Goal: Information Seeking & Learning: Learn about a topic

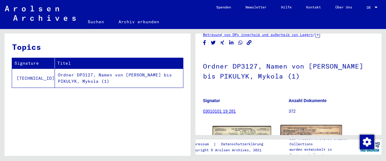
scroll to position [94, 0]
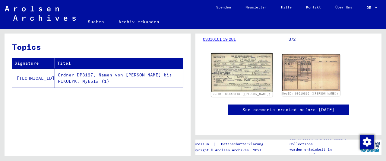
click at [250, 74] on img at bounding box center [241, 72] width 61 height 39
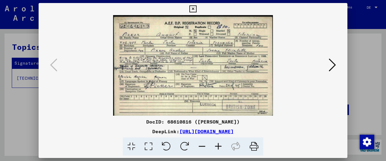
click at [250, 74] on img at bounding box center [193, 65] width 268 height 100
click at [217, 147] on icon at bounding box center [218, 146] width 16 height 18
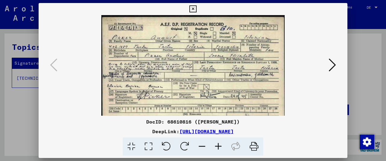
click at [217, 147] on icon at bounding box center [218, 146] width 16 height 18
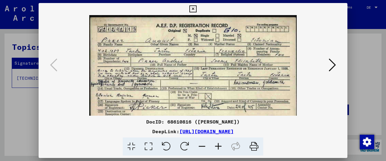
click at [217, 147] on icon at bounding box center [218, 146] width 16 height 18
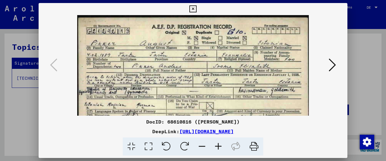
click at [217, 147] on icon at bounding box center [218, 146] width 16 height 18
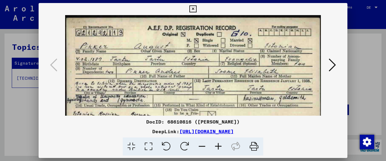
click at [217, 147] on icon at bounding box center [218, 146] width 16 height 18
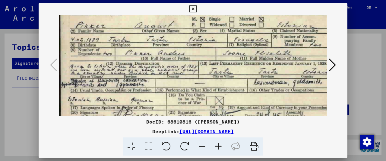
scroll to position [25, 0]
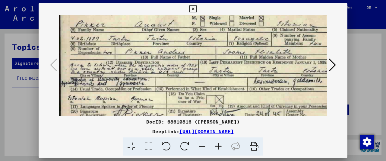
drag, startPoint x: 190, startPoint y: 102, endPoint x: 196, endPoint y: 81, distance: 21.9
click at [196, 81] on img at bounding box center [198, 78] width 279 height 176
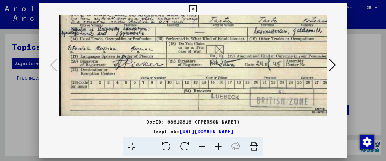
scroll to position [75, 0]
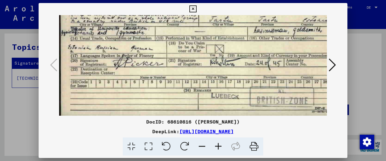
drag, startPoint x: 185, startPoint y: 99, endPoint x: 203, endPoint y: 52, distance: 49.9
click at [203, 52] on img at bounding box center [198, 28] width 279 height 176
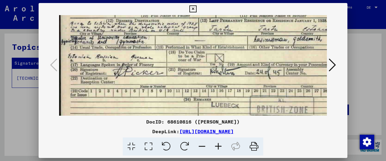
scroll to position [66, 0]
drag, startPoint x: 168, startPoint y: 53, endPoint x: 169, endPoint y: 61, distance: 8.1
click at [169, 61] on img at bounding box center [198, 37] width 279 height 176
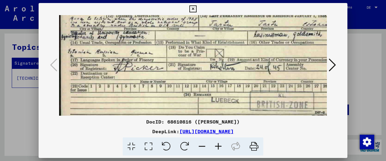
scroll to position [75, 0]
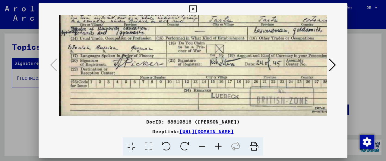
drag, startPoint x: 171, startPoint y: 48, endPoint x: 186, endPoint y: 37, distance: 18.5
click at [186, 37] on img at bounding box center [198, 28] width 279 height 176
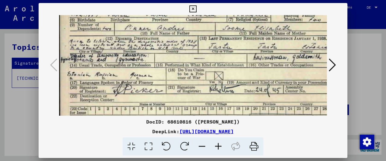
scroll to position [45, 1]
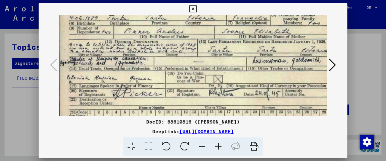
drag, startPoint x: 191, startPoint y: 60, endPoint x: 190, endPoint y: 89, distance: 28.7
click at [190, 89] on img at bounding box center [197, 58] width 279 height 176
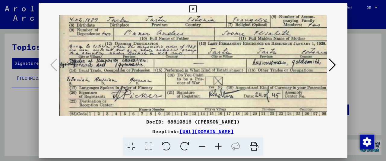
scroll to position [43, 1]
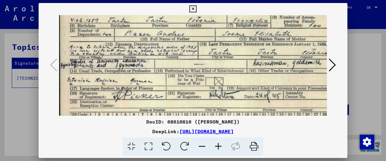
click at [185, 67] on img at bounding box center [197, 60] width 279 height 176
click at [217, 145] on icon at bounding box center [218, 146] width 16 height 18
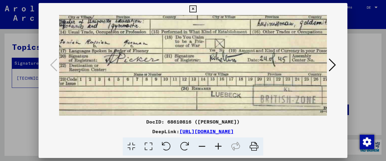
scroll to position [90, 14]
drag, startPoint x: 181, startPoint y: 98, endPoint x: 170, endPoint y: 51, distance: 48.2
click at [170, 51] on img at bounding box center [196, 20] width 303 height 191
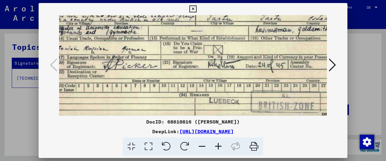
scroll to position [84, 15]
drag, startPoint x: 202, startPoint y: 71, endPoint x: 201, endPoint y: 77, distance: 5.8
click at [201, 77] on img at bounding box center [195, 27] width 303 height 191
click at [331, 64] on icon at bounding box center [332, 65] width 7 height 14
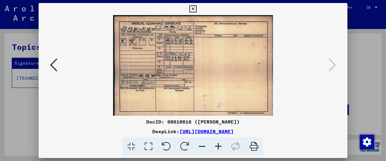
click at [220, 146] on icon at bounding box center [218, 146] width 16 height 18
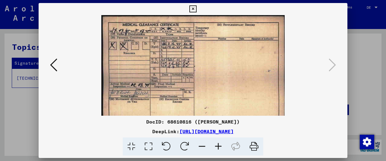
click at [220, 146] on icon at bounding box center [218, 146] width 16 height 18
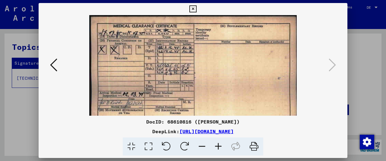
click at [220, 146] on icon at bounding box center [218, 146] width 16 height 18
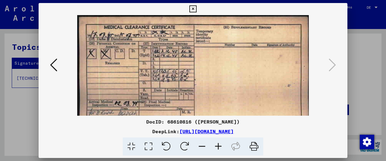
click at [220, 146] on icon at bounding box center [218, 146] width 16 height 18
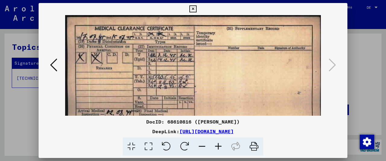
click at [220, 146] on icon at bounding box center [218, 146] width 16 height 18
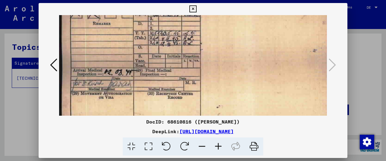
drag, startPoint x: 194, startPoint y: 99, endPoint x: 200, endPoint y: 57, distance: 42.7
click at [200, 57] on img at bounding box center [198, 54] width 279 height 176
click at [196, 8] on icon at bounding box center [192, 8] width 7 height 7
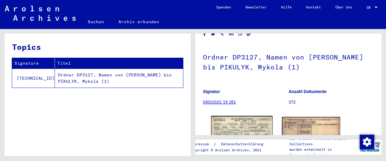
scroll to position [63, 0]
